Goal: Task Accomplishment & Management: Use online tool/utility

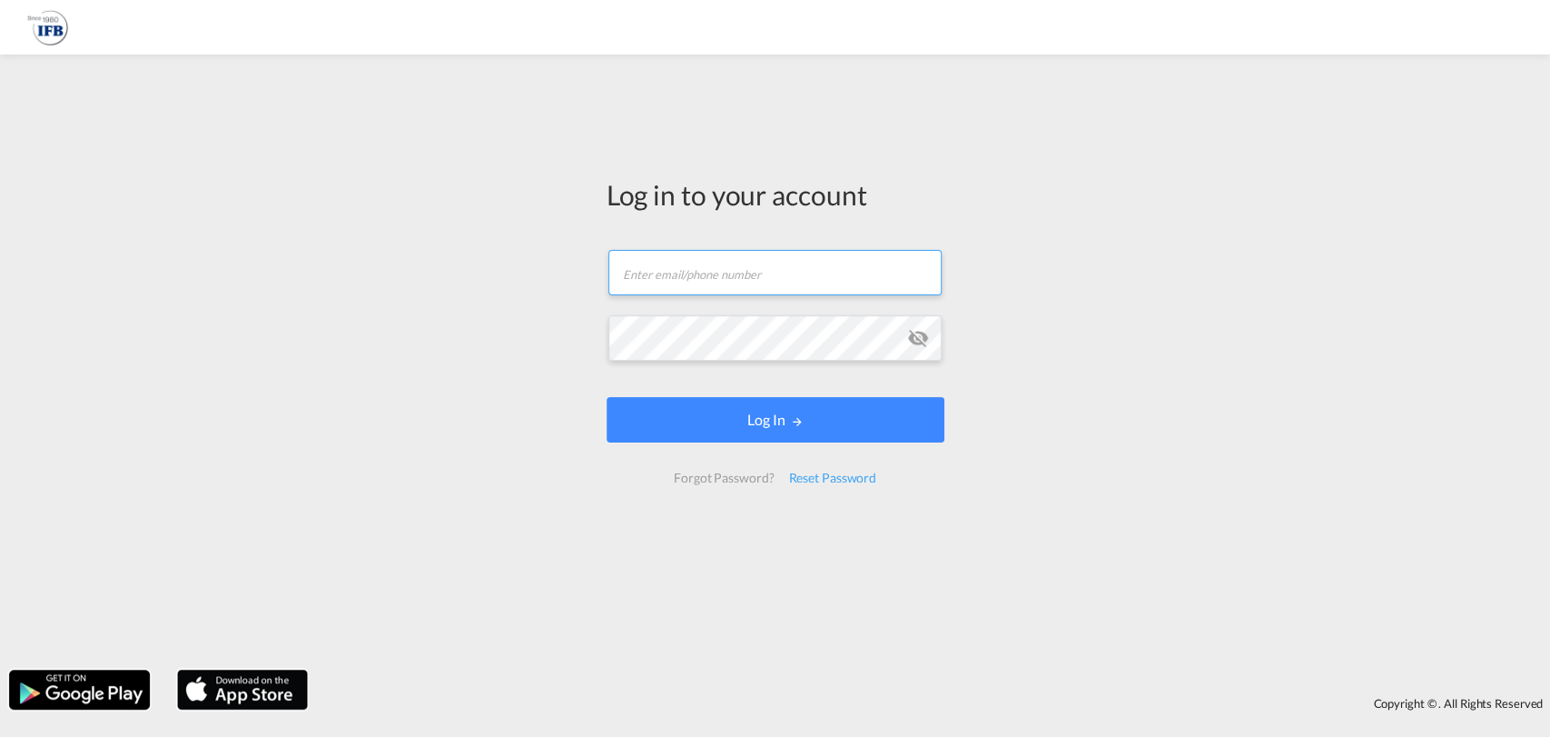
click at [669, 271] on input "text" at bounding box center [775, 272] width 333 height 45
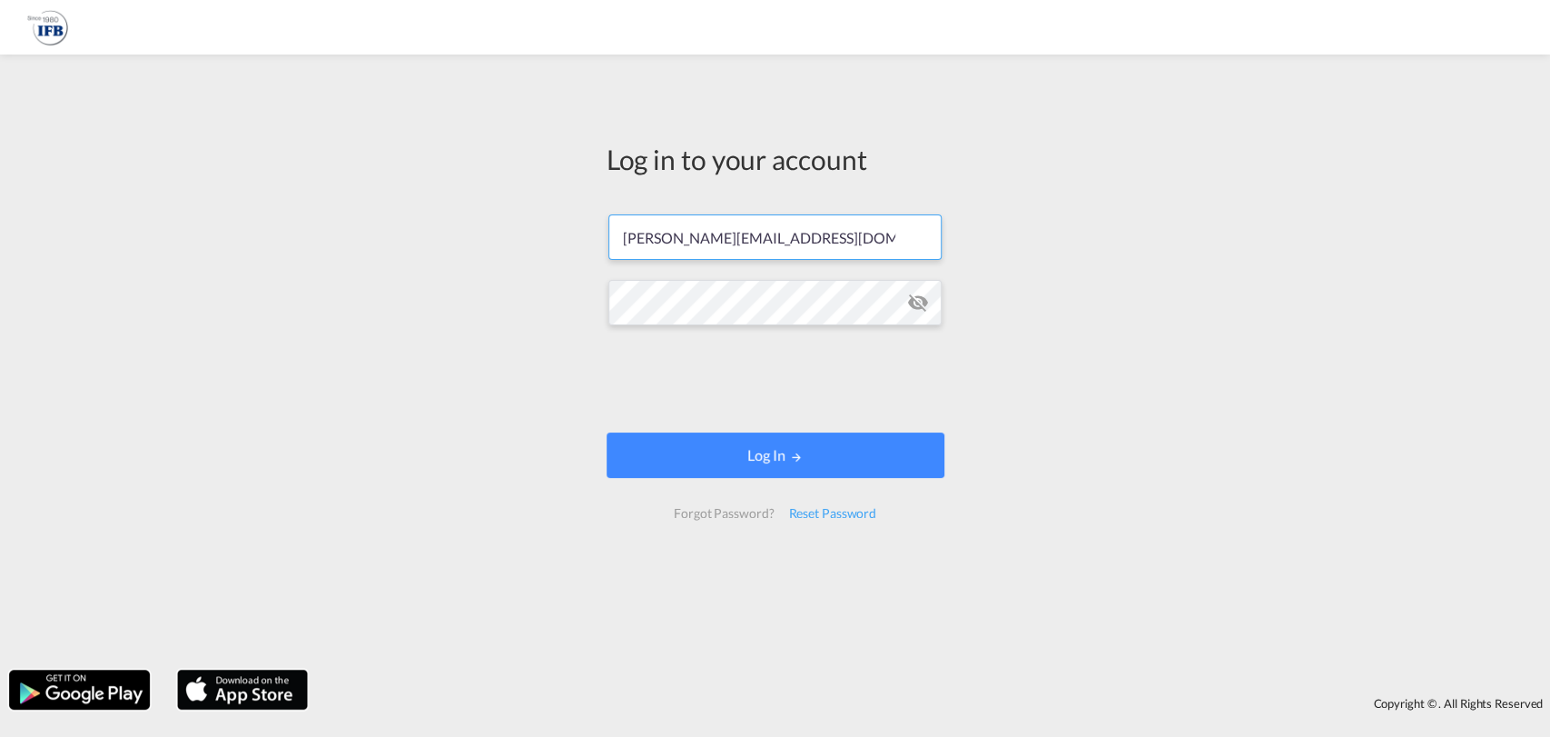
type input "[PERSON_NAME][EMAIL_ADDRESS][DOMAIN_NAME]"
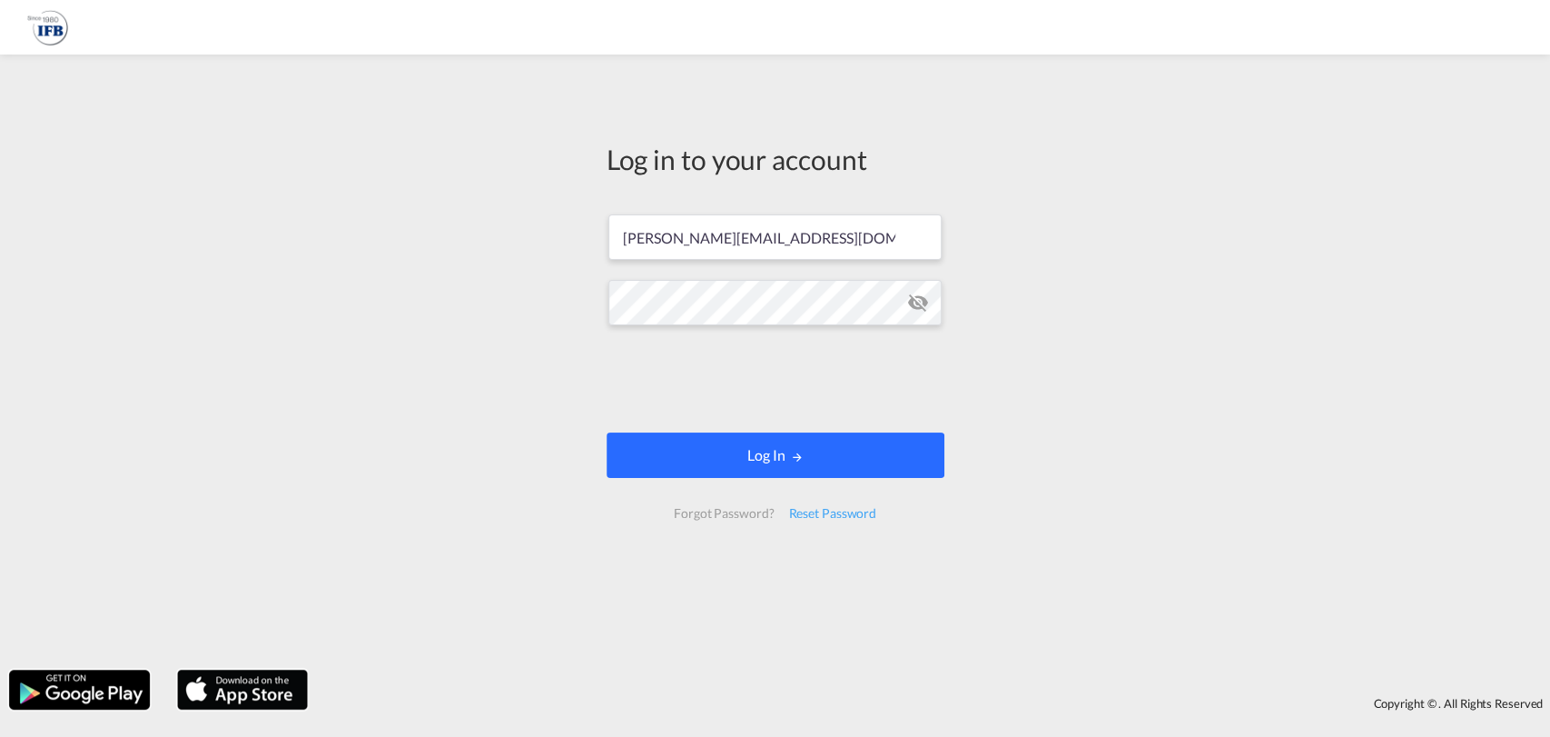
click at [729, 463] on button "Log In" at bounding box center [776, 454] width 338 height 45
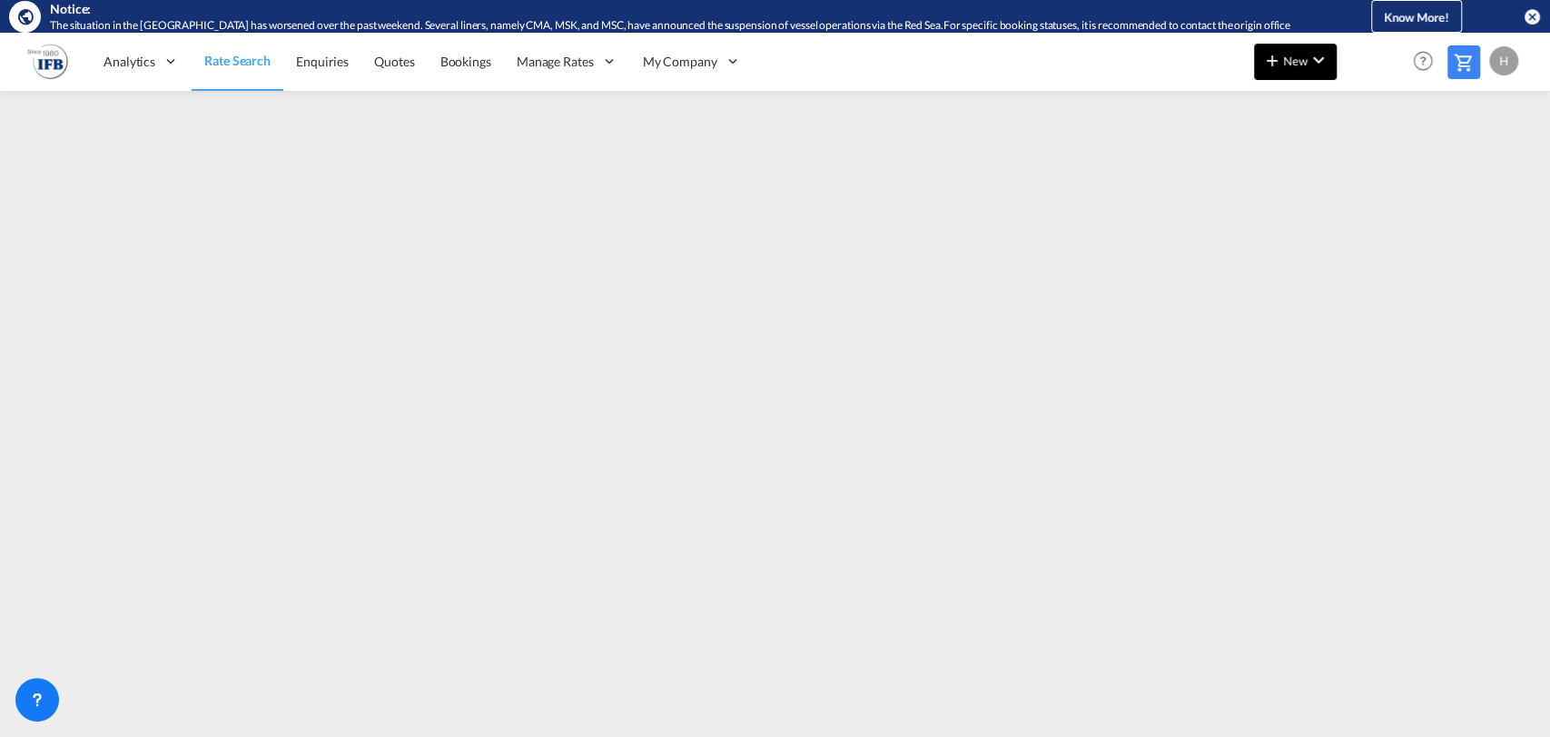
click at [1315, 71] on button "New" at bounding box center [1295, 62] width 83 height 36
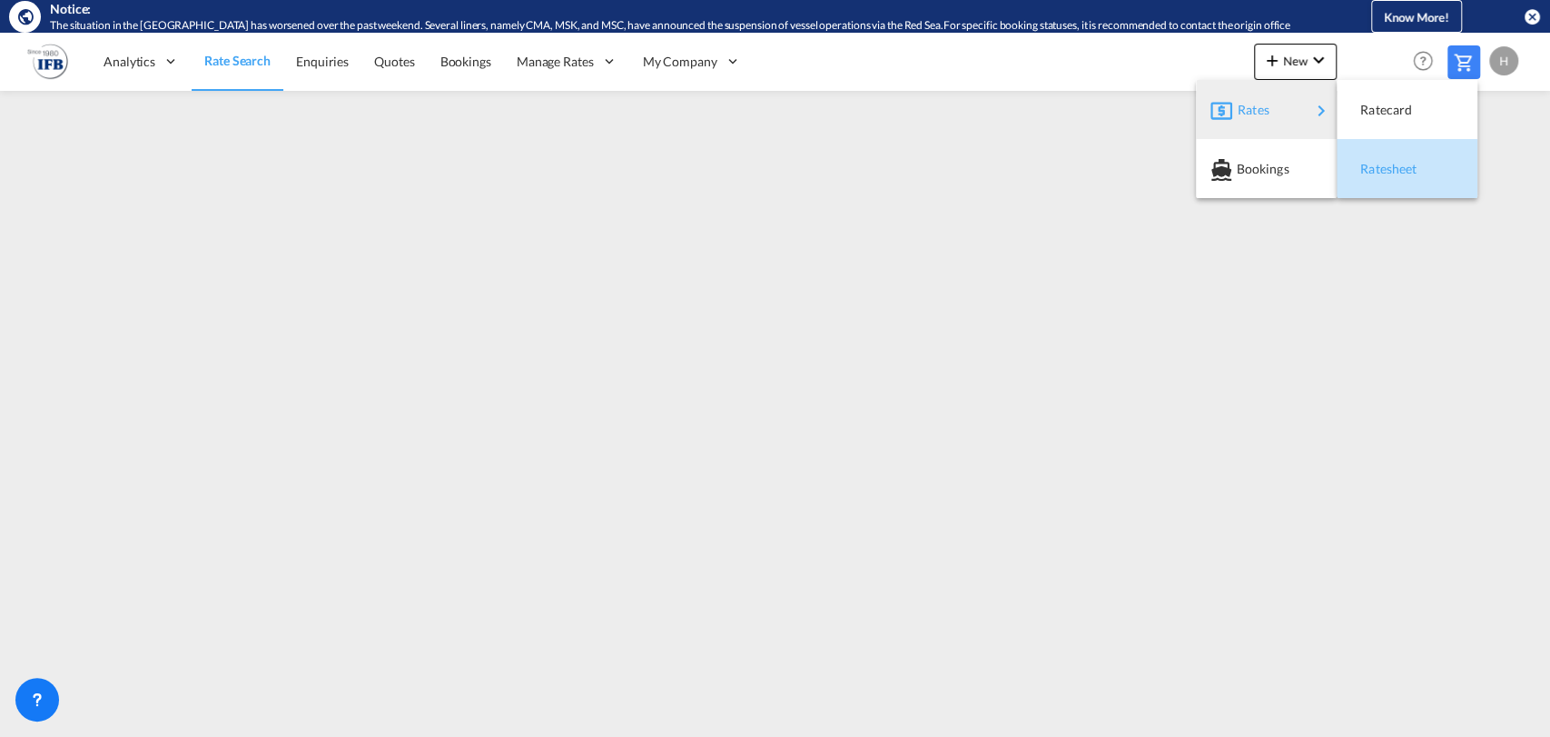
click at [1354, 163] on div "Ratesheet" at bounding box center [1407, 168] width 112 height 45
